Goal: Navigation & Orientation: Find specific page/section

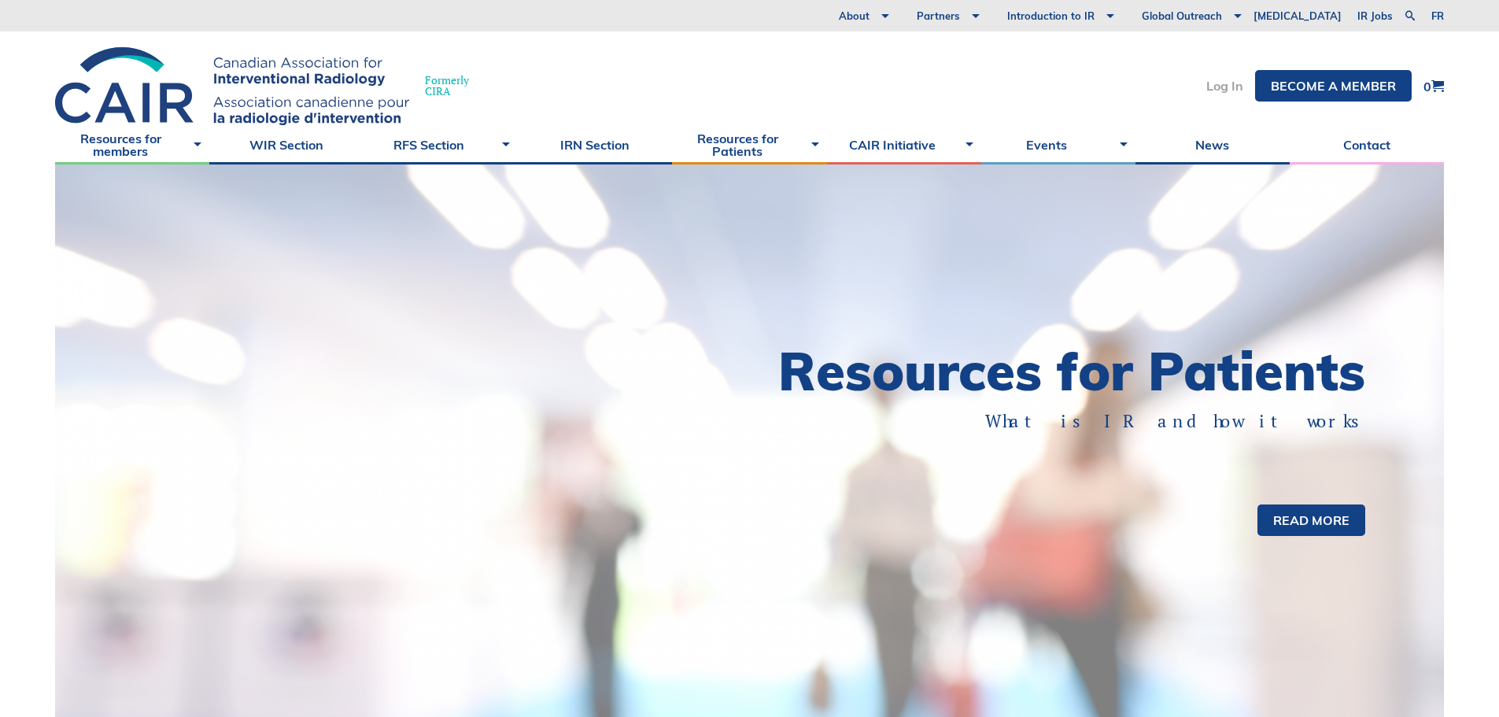
click at [1223, 89] on link "Log In" at bounding box center [1225, 85] width 37 height 13
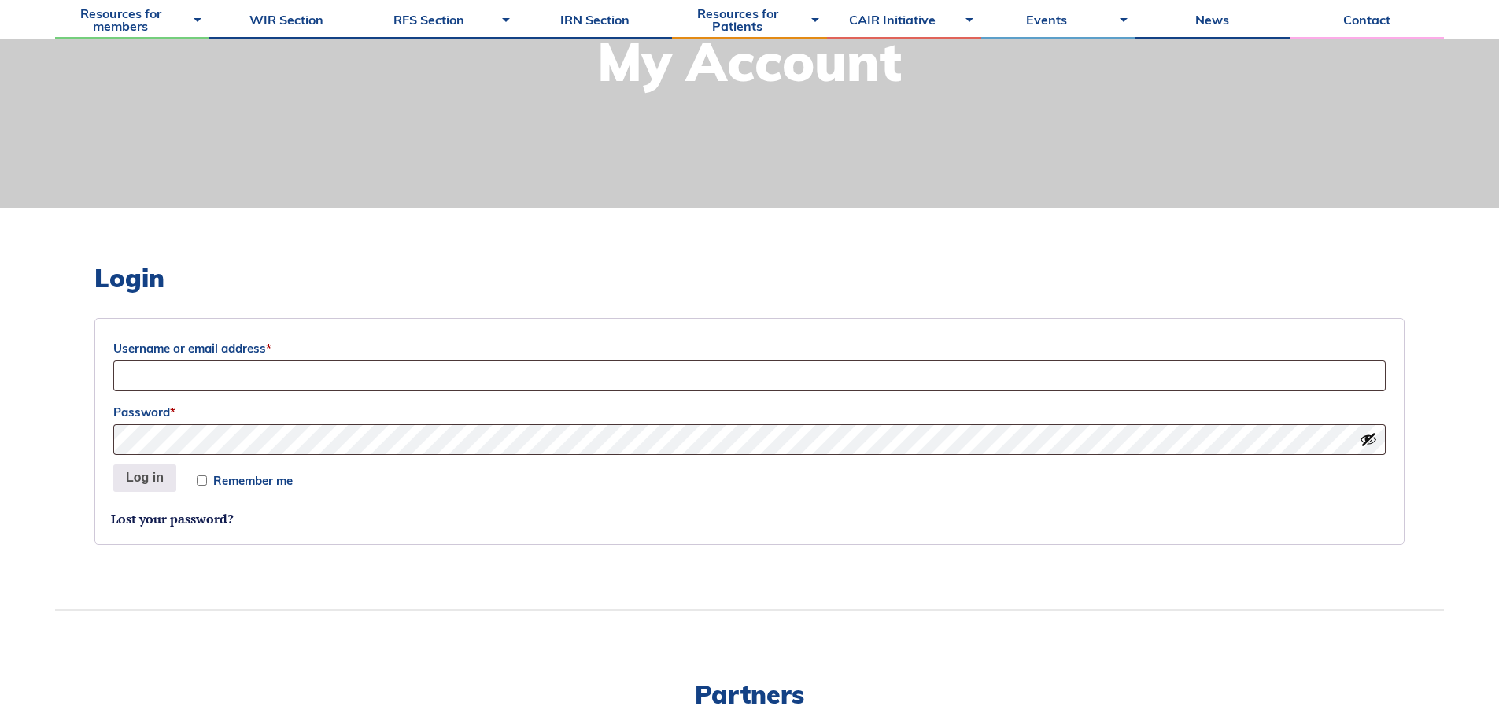
scroll to position [472, 0]
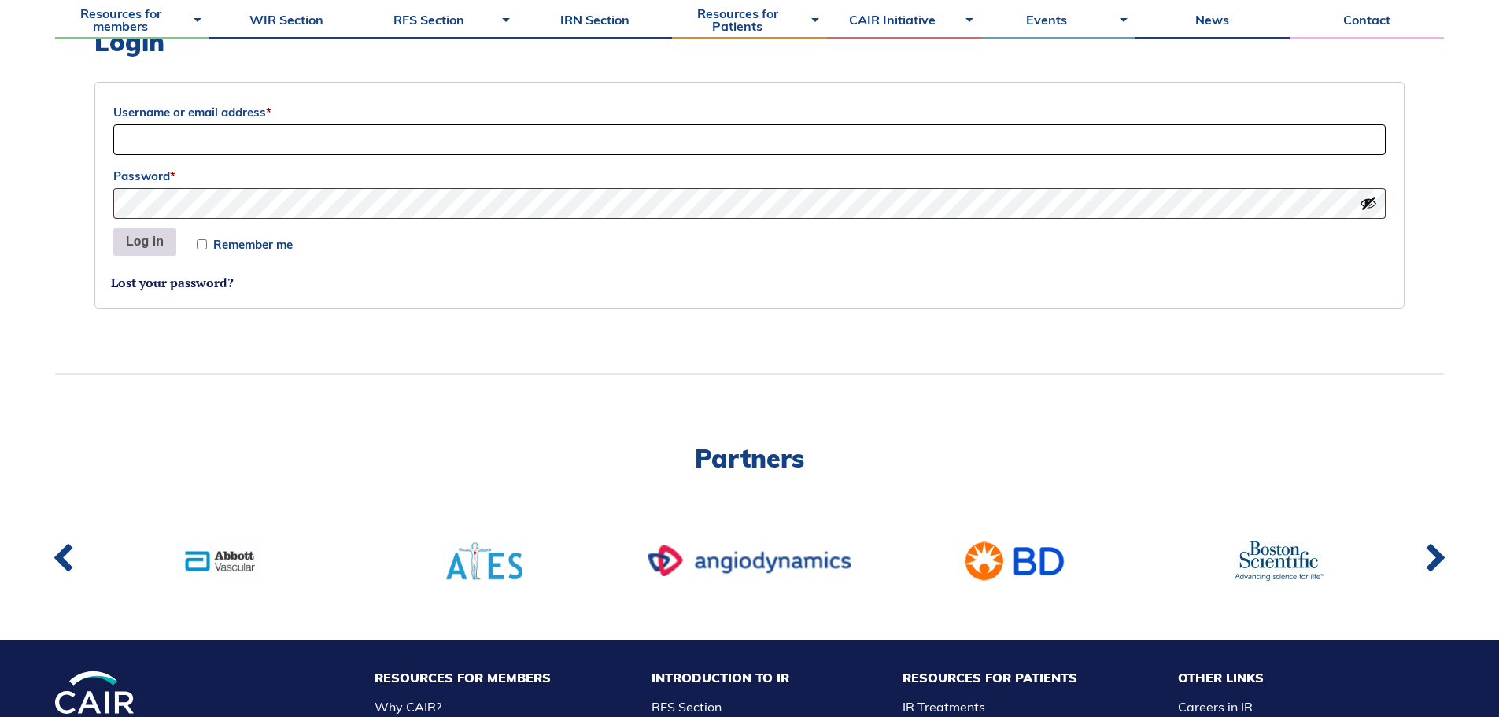
type input "Siri"
click at [146, 244] on button "Log in" at bounding box center [144, 242] width 63 height 28
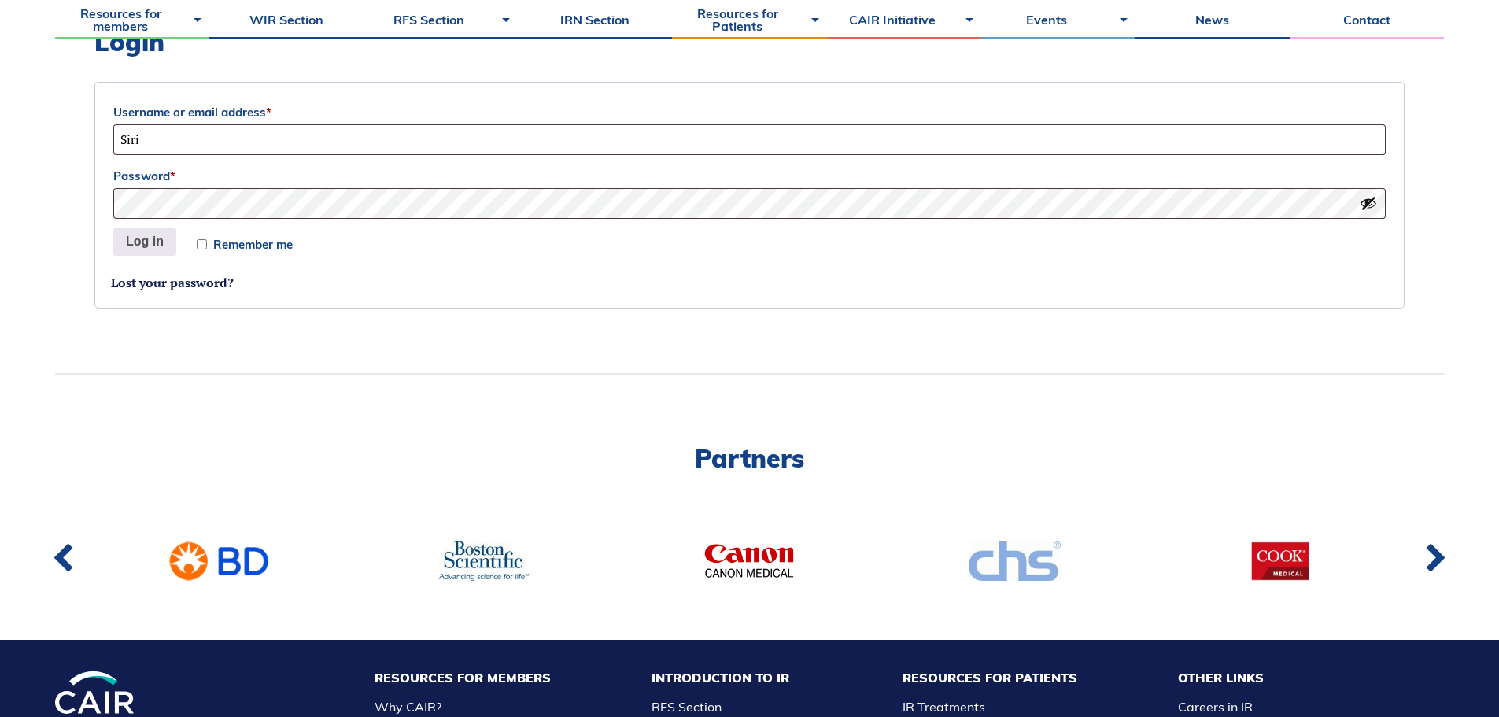
scroll to position [315, 0]
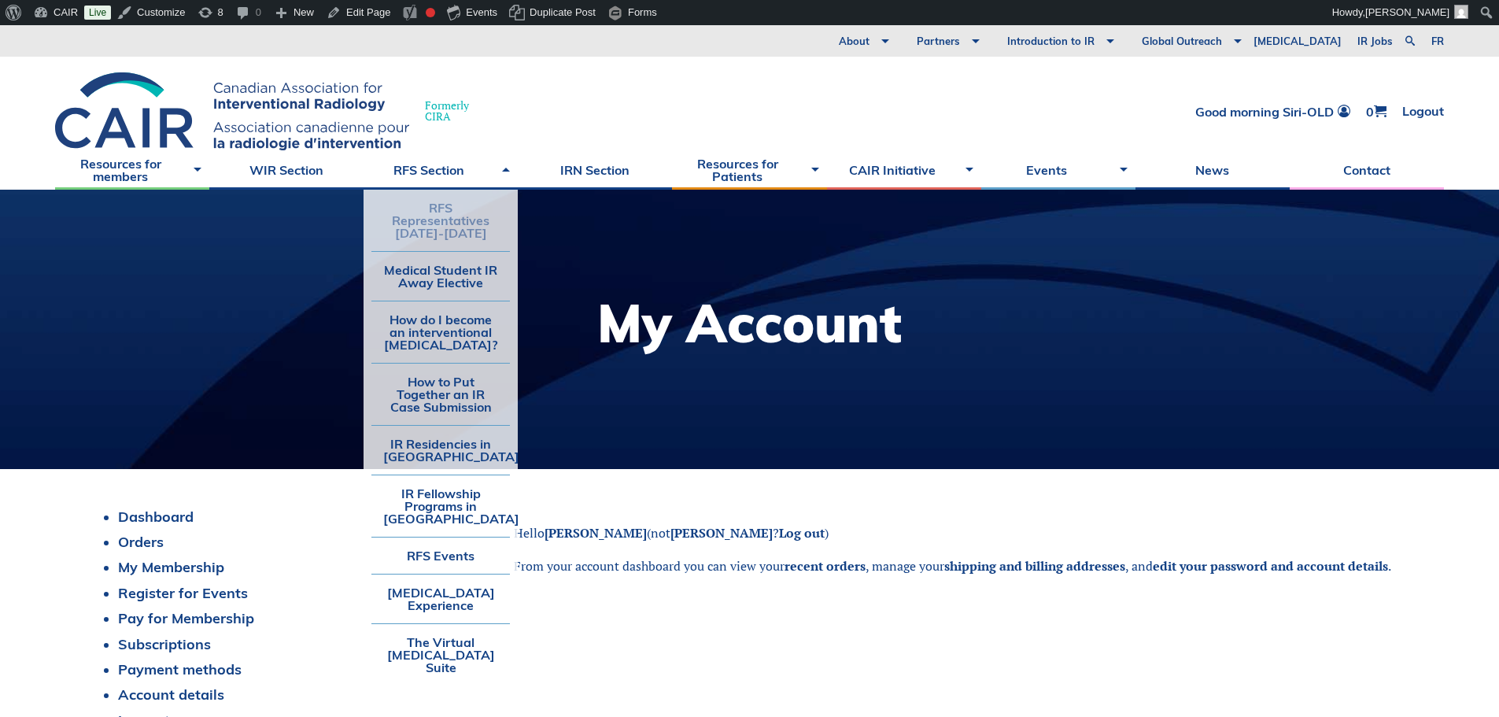
scroll to position [79, 0]
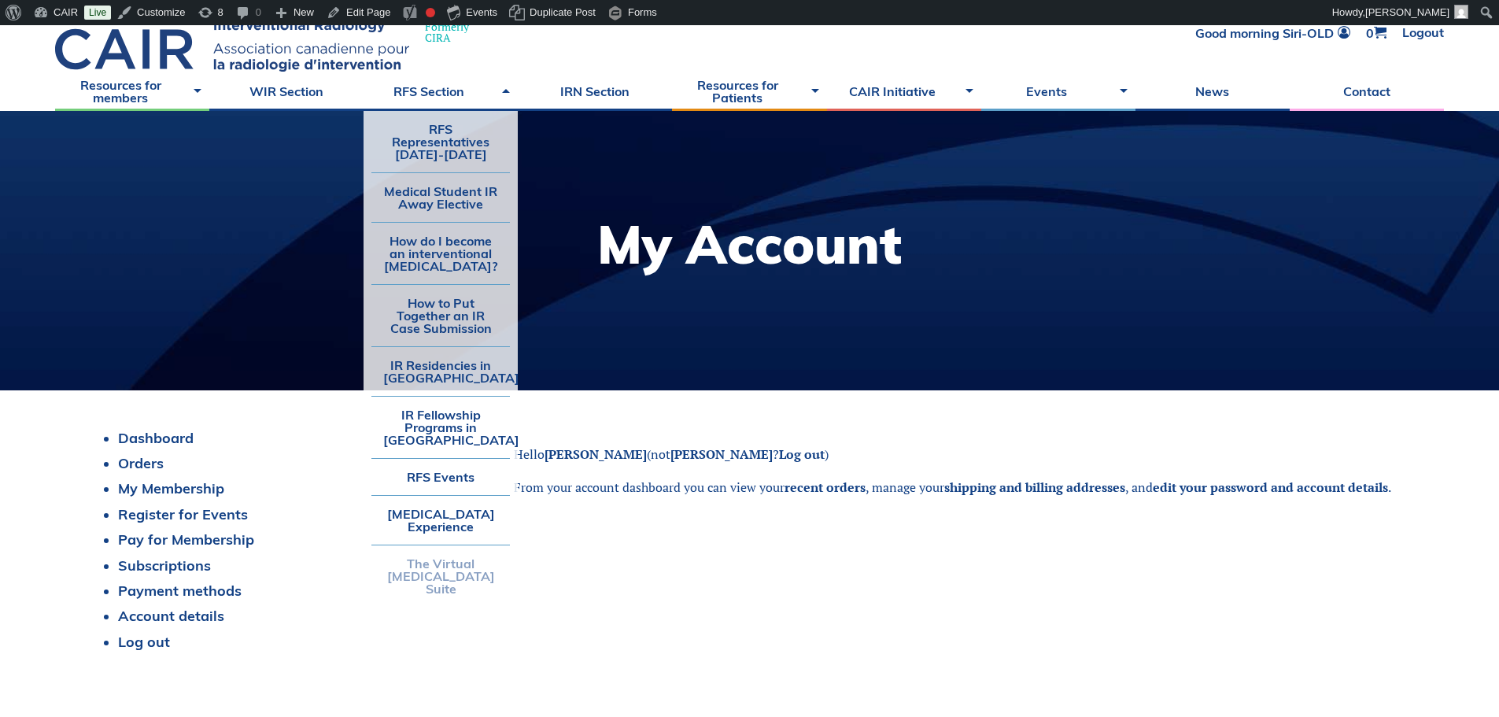
click at [416, 580] on link "The Virtual [MEDICAL_DATA] Suite" at bounding box center [441, 575] width 139 height 61
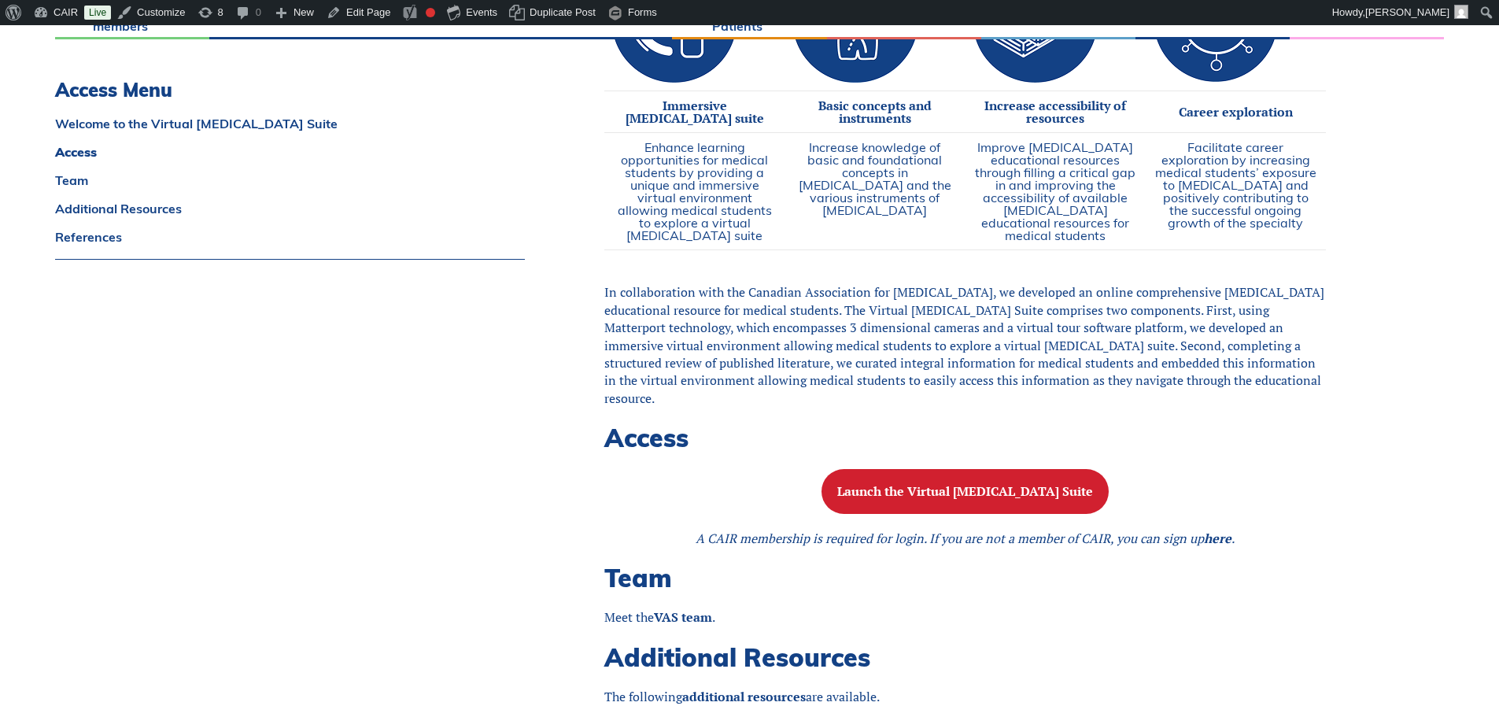
scroll to position [1102, 0]
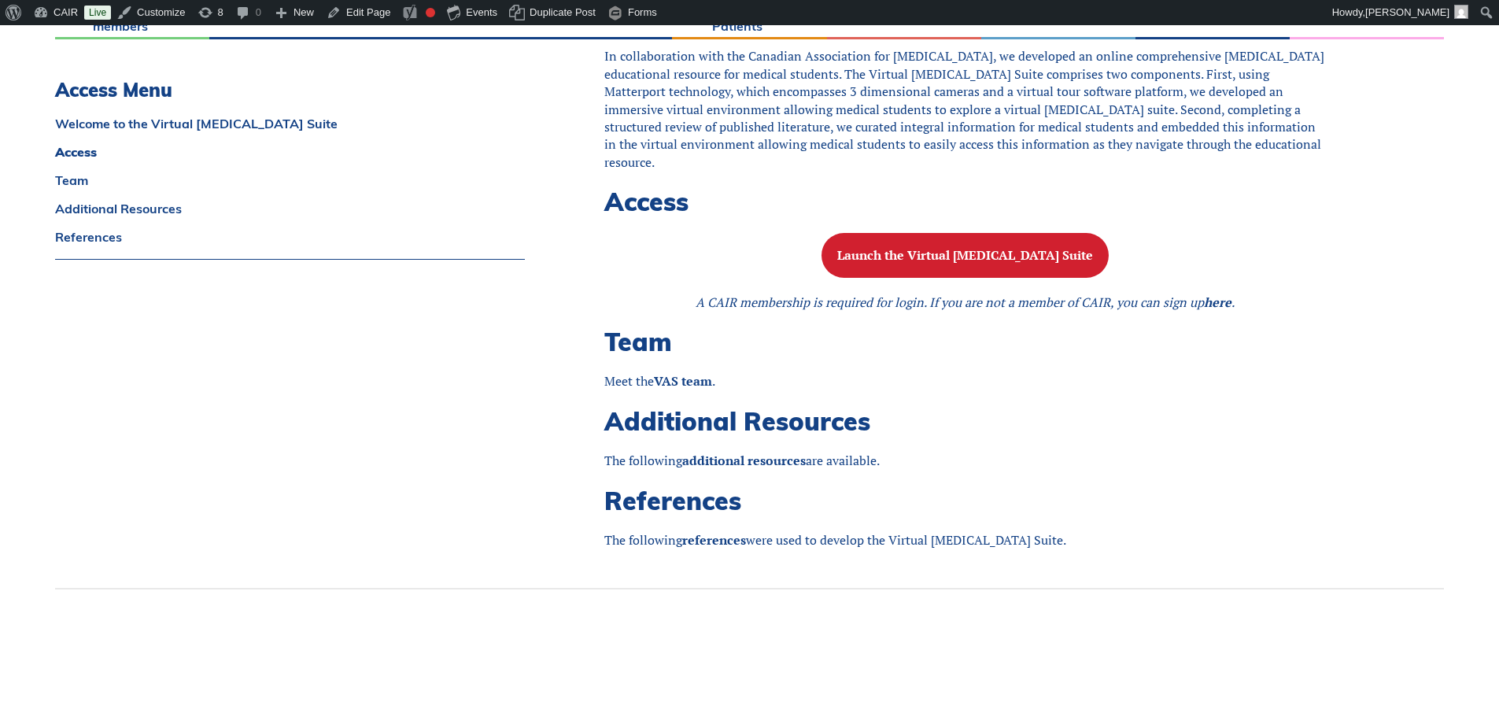
click at [631, 357] on span "Team" at bounding box center [639, 341] width 68 height 31
click at [712, 390] on strong "VAS team" at bounding box center [683, 380] width 58 height 17
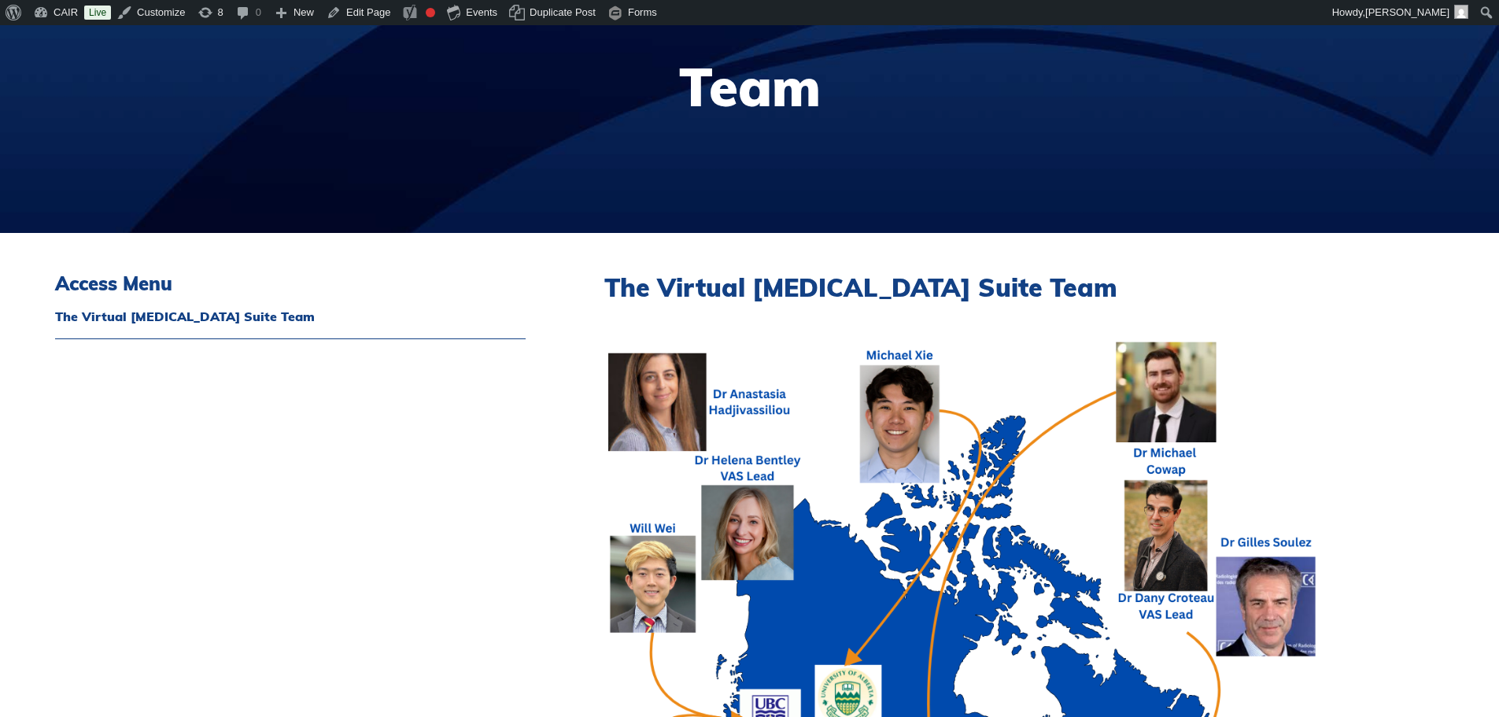
scroll to position [79, 0]
